Goal: Information Seeking & Learning: Learn about a topic

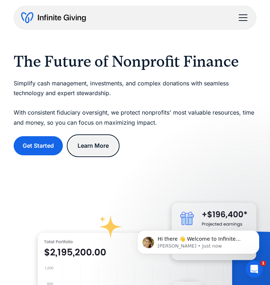
click at [113, 155] on link "Learn More" at bounding box center [93, 145] width 49 height 19
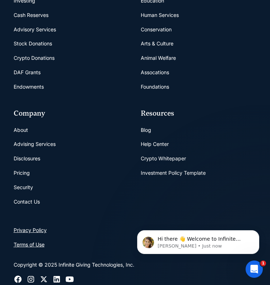
scroll to position [512, 0]
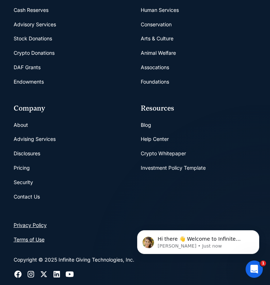
click at [24, 175] on link "Pricing" at bounding box center [22, 167] width 16 height 14
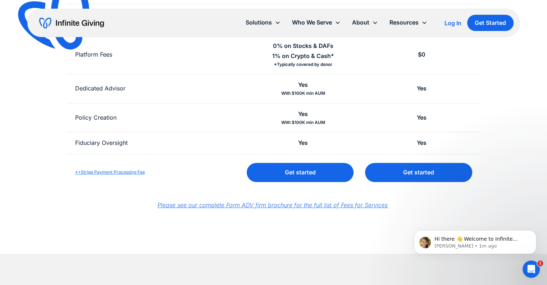
scroll to position [279, 0]
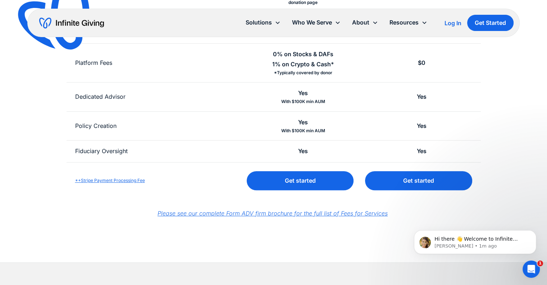
click at [270, 213] on em "Please see our complete Form ADV firm brochure for the full list of Fees for Se…" at bounding box center [273, 212] width 230 height 7
click at [95, 22] on img "home" at bounding box center [71, 23] width 65 height 12
